Goal: Information Seeking & Learning: Learn about a topic

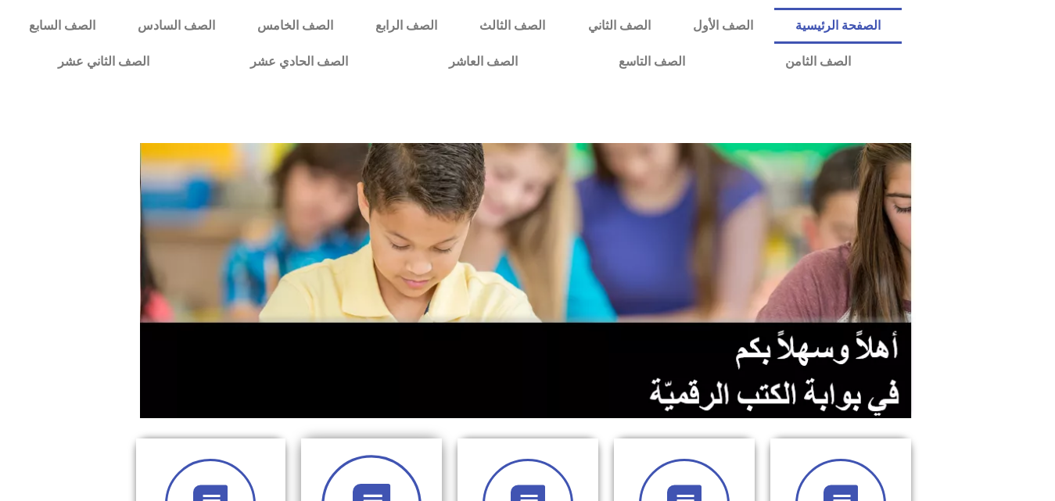
click at [356, 466] on span at bounding box center [372, 505] width 100 height 100
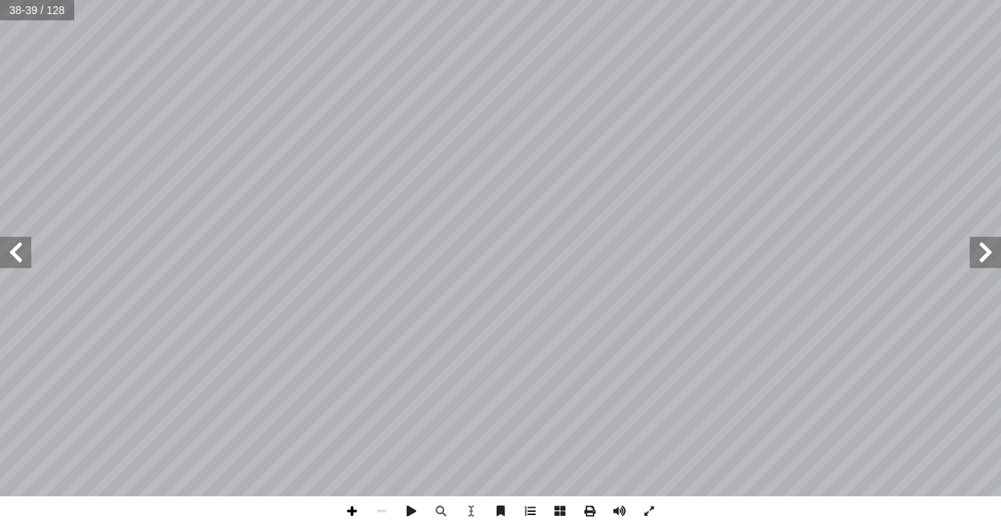
click at [346, 501] on span at bounding box center [352, 512] width 30 height 30
click at [378, 501] on span at bounding box center [382, 512] width 30 height 30
